Goal: Navigation & Orientation: Find specific page/section

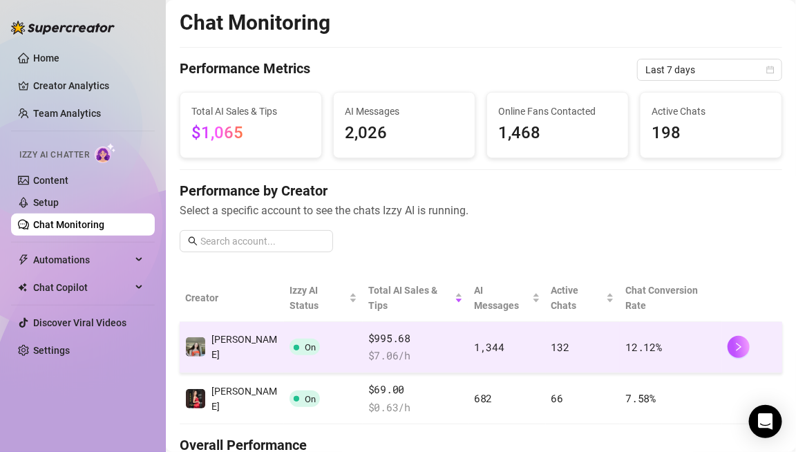
click at [368, 330] on span "$995.68" at bounding box center [415, 338] width 95 height 17
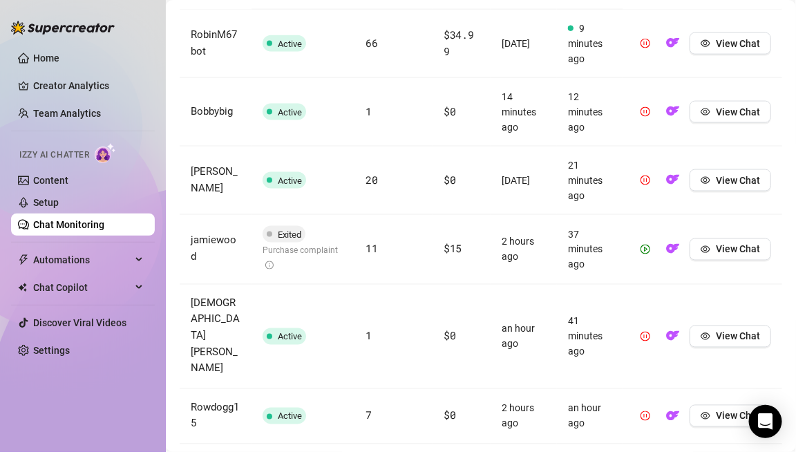
scroll to position [560, 0]
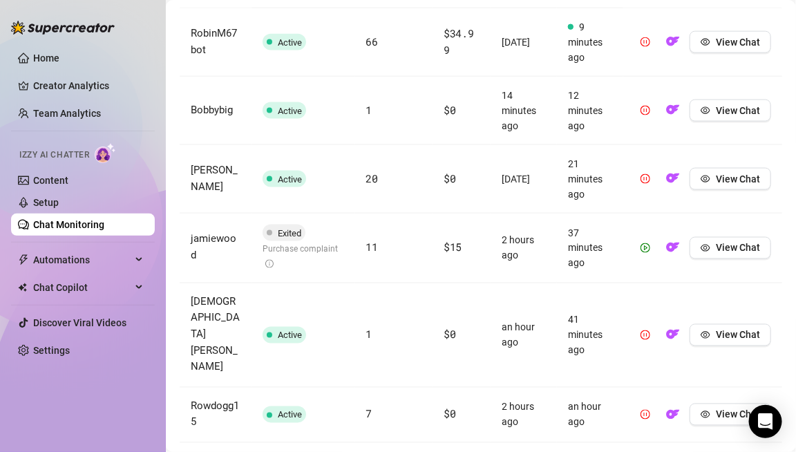
click at [273, 260] on icon "info-circle" at bounding box center [269, 264] width 8 height 8
click at [646, 246] on icon "play-circle" at bounding box center [645, 248] width 10 height 10
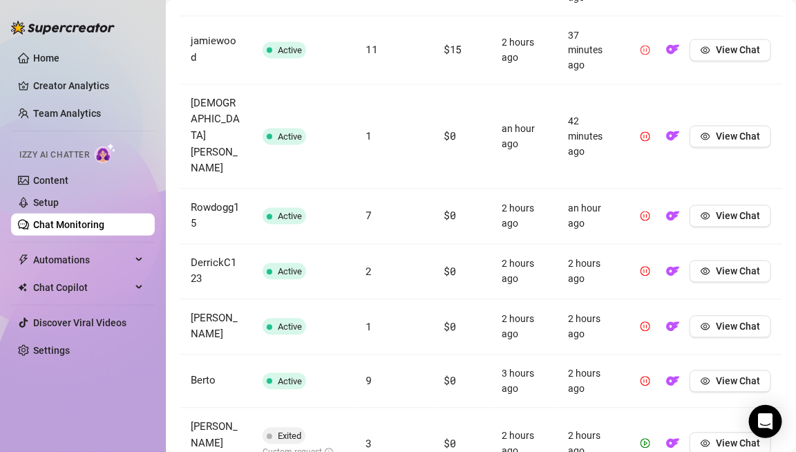
scroll to position [813, 0]
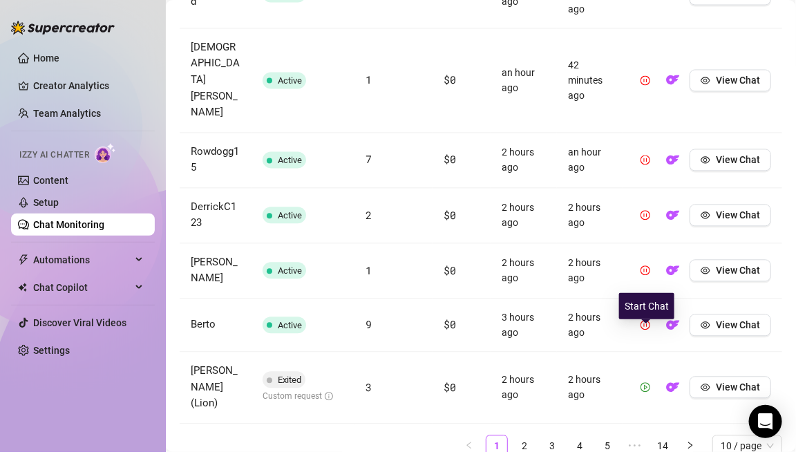
click at [645, 385] on icon "play-circle" at bounding box center [645, 387] width 3 height 5
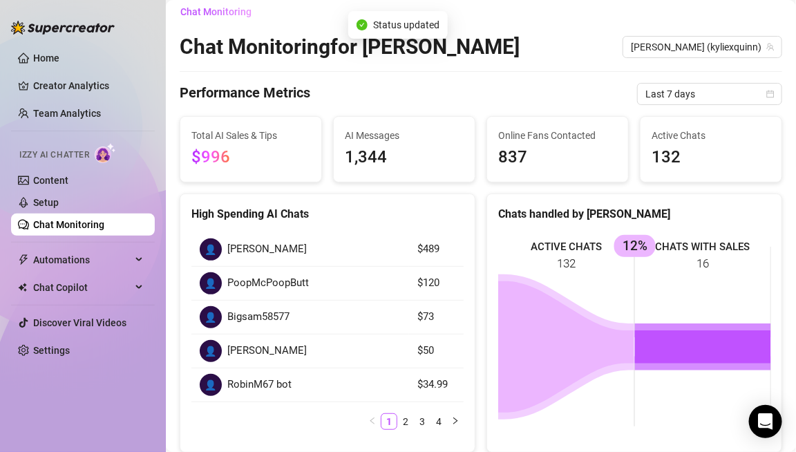
scroll to position [0, 0]
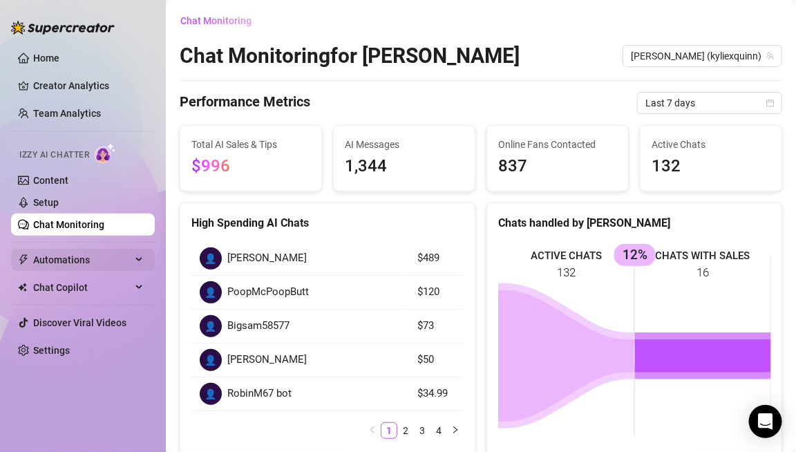
click at [30, 260] on div "Automations" at bounding box center [83, 260] width 144 height 22
